Goal: Find specific page/section: Find specific page/section

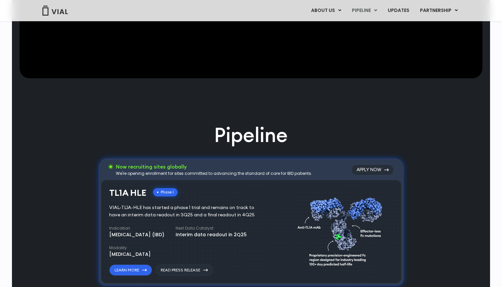
scroll to position [153, 0]
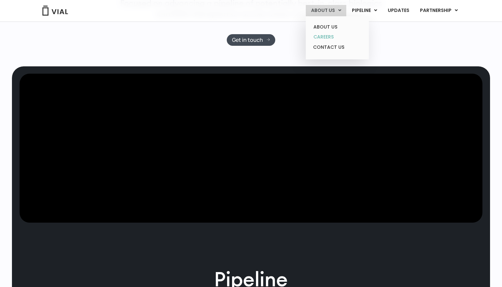
click at [334, 37] on link "CAREERS" at bounding box center [337, 37] width 58 height 10
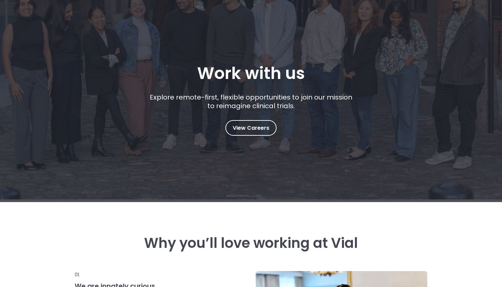
scroll to position [70, 0]
click at [252, 133] on link "View Careers" at bounding box center [251, 128] width 51 height 16
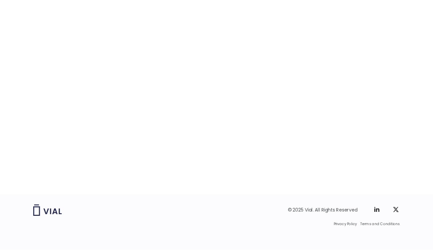
scroll to position [1015, 0]
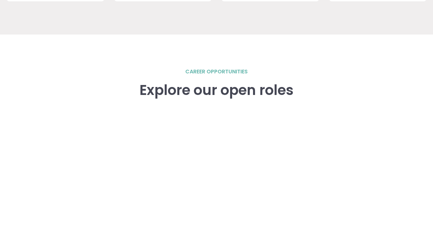
scroll to position [881, 0]
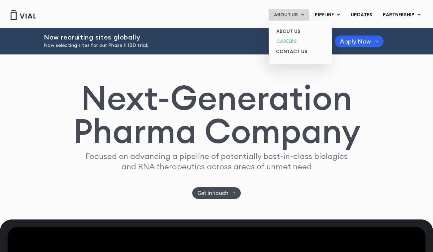
click at [288, 43] on link "CAREERS" at bounding box center [300, 41] width 58 height 10
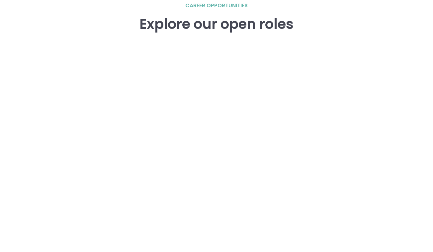
scroll to position [913, 0]
